Goal: Communication & Community: Answer question/provide support

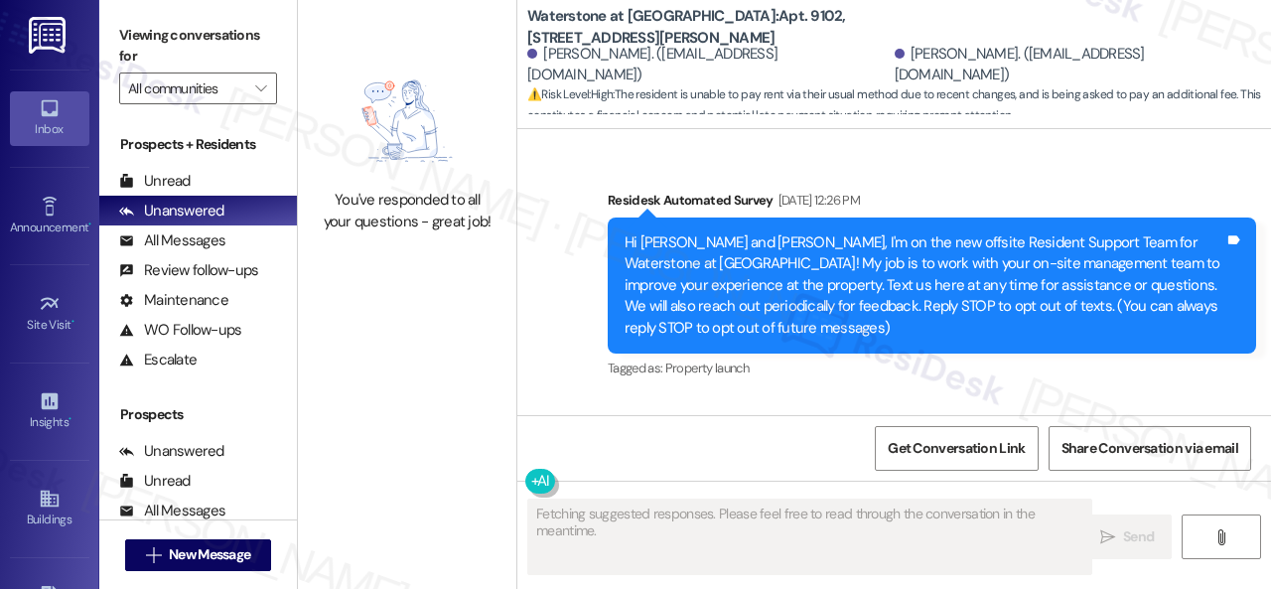
scroll to position [10400, 0]
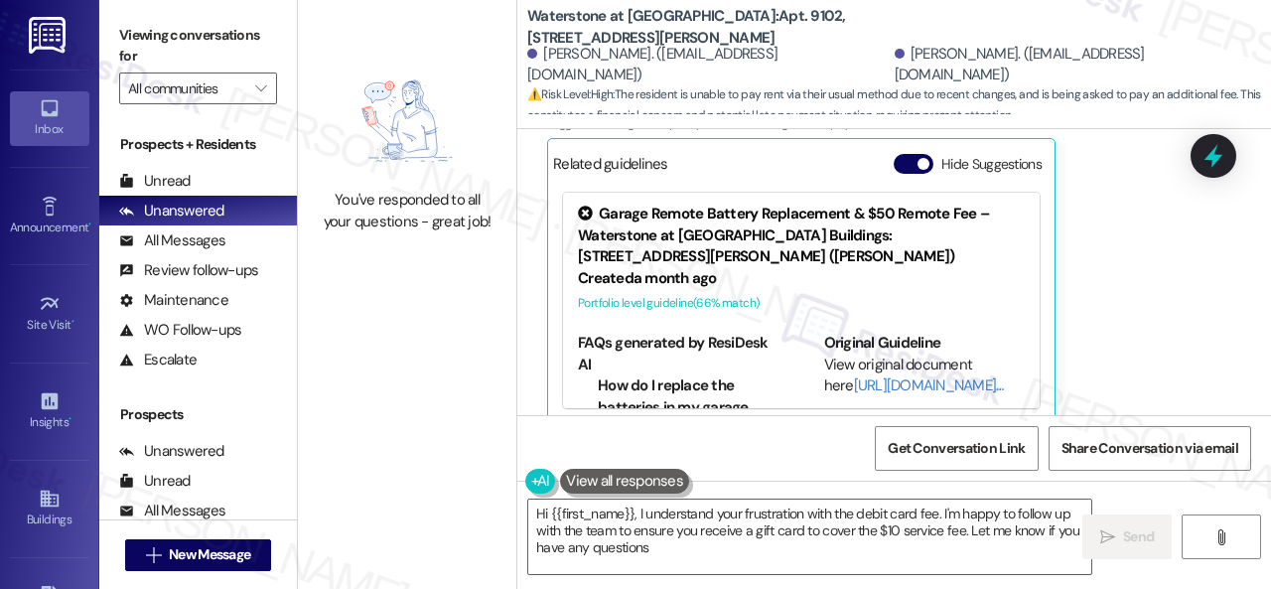
type textarea "Hi {{first_name}}, I understand your frustration with the debit card fee. I'm h…"
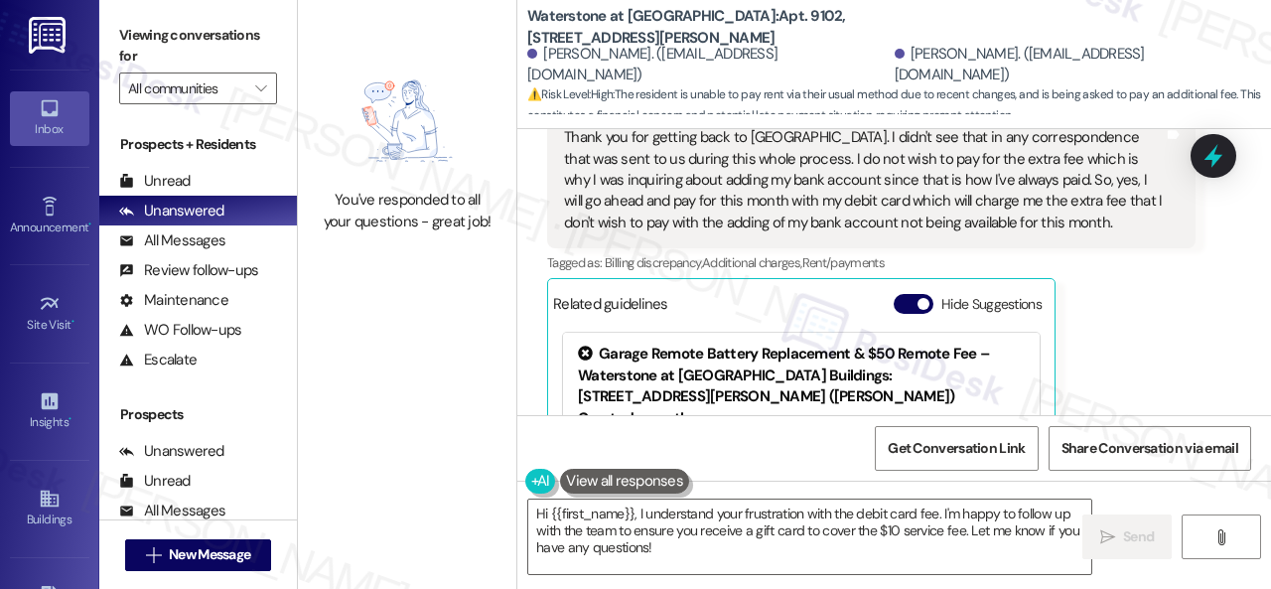
scroll to position [10201, 0]
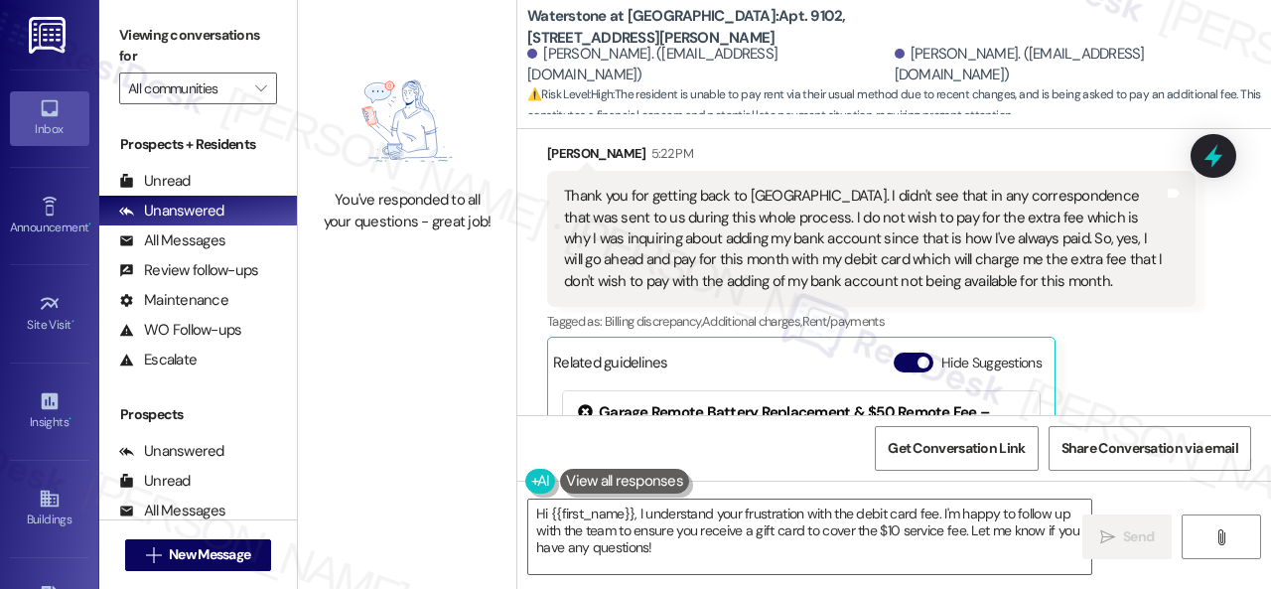
click at [890, 343] on div "Related guidelines Hide Suggestions" at bounding box center [801, 362] width 497 height 39
click at [913, 353] on button "Hide Suggestions" at bounding box center [914, 363] width 40 height 20
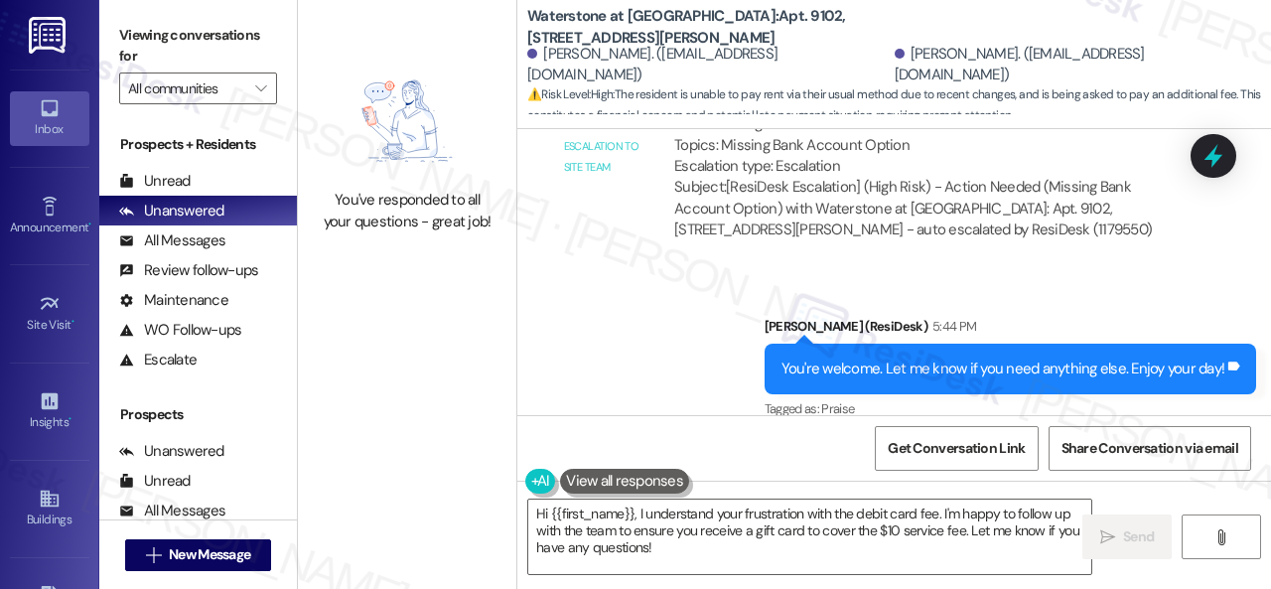
scroll to position [6, 0]
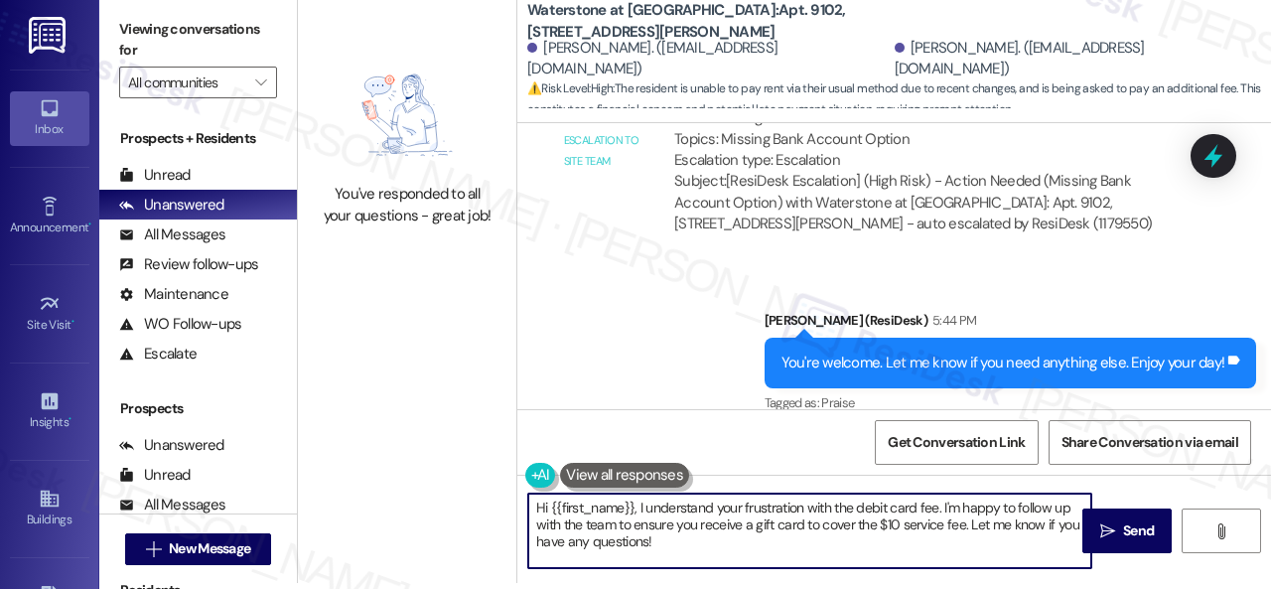
drag, startPoint x: 674, startPoint y: 547, endPoint x: 500, endPoint y: 493, distance: 183.1
click at [500, 493] on div "You've responded to all your questions - great job! Waterstone at [GEOGRAPHIC_D…" at bounding box center [784, 288] width 973 height 589
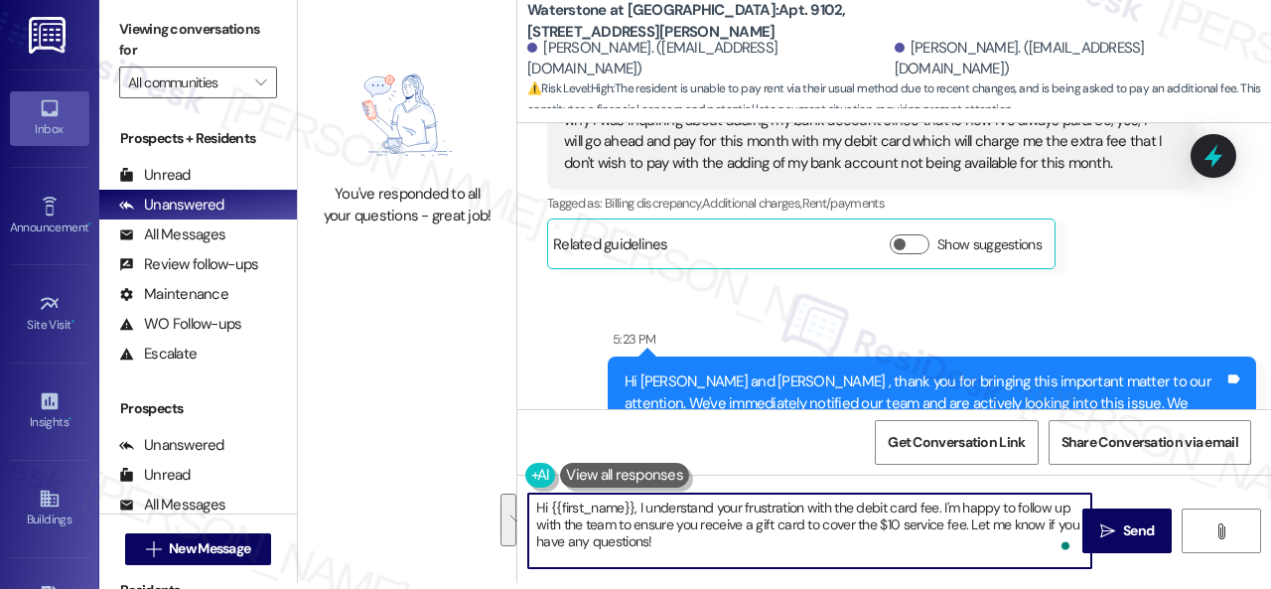
scroll to position [9816, 0]
